Goal: Information Seeking & Learning: Check status

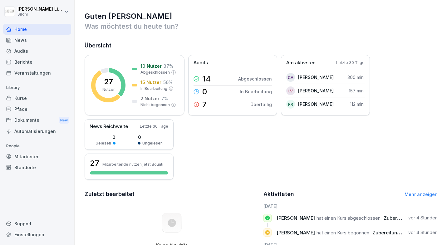
click at [27, 96] on div "Kurse" at bounding box center [37, 98] width 68 height 11
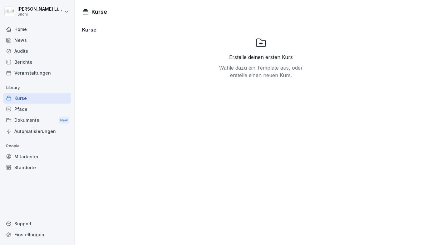
click at [23, 64] on div "Berichte" at bounding box center [37, 62] width 68 height 11
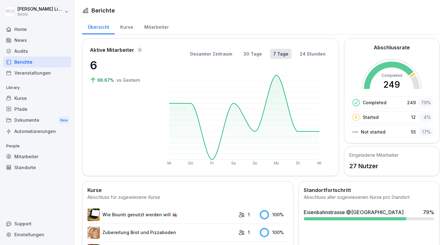
click at [126, 25] on div "Kurse" at bounding box center [127, 26] width 24 height 16
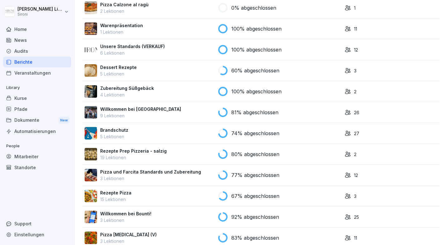
scroll to position [511, 0]
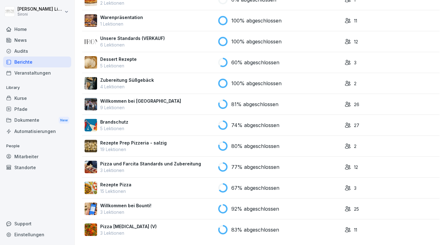
click at [119, 230] on p "3 Lektionen" at bounding box center [128, 233] width 57 height 7
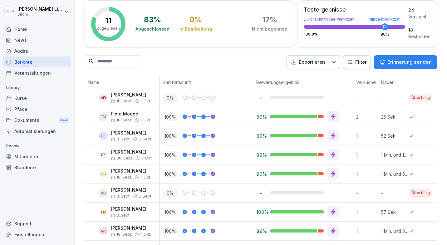
scroll to position [90, 0]
